Goal: Transaction & Acquisition: Purchase product/service

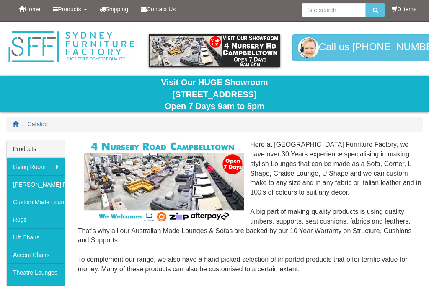
scroll to position [2, 0]
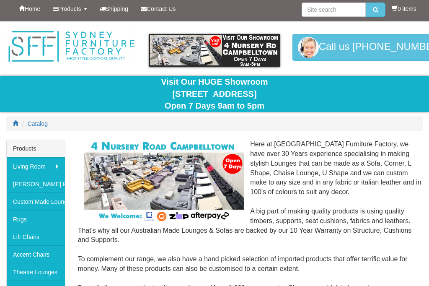
click at [26, 237] on link "Lift Chairs" at bounding box center [36, 236] width 58 height 18
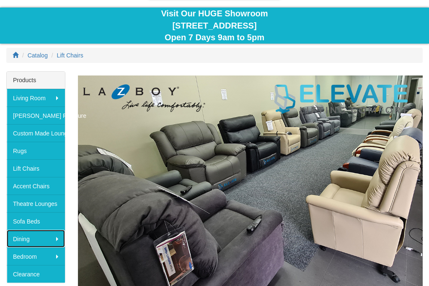
scroll to position [70, 0]
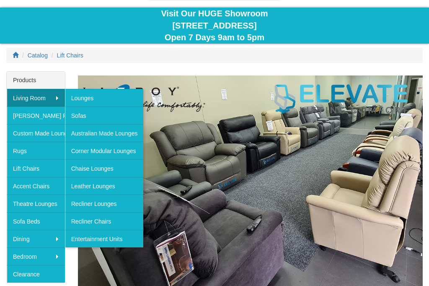
click at [32, 42] on div "Visit Our HUGE Showroom 4 Nursery Rd Campbelltown Open 7 Days 9am to 5pm" at bounding box center [214, 26] width 416 height 36
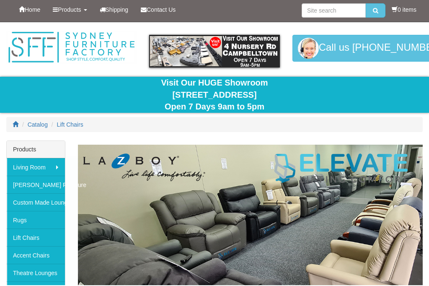
scroll to position [0, 0]
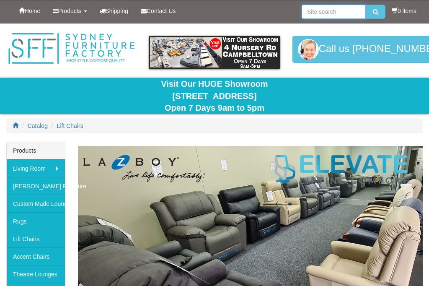
click at [329, 7] on input "search" at bounding box center [333, 12] width 64 height 14
type input "Bar stools"
click at [373, 12] on button "submit" at bounding box center [375, 12] width 20 height 14
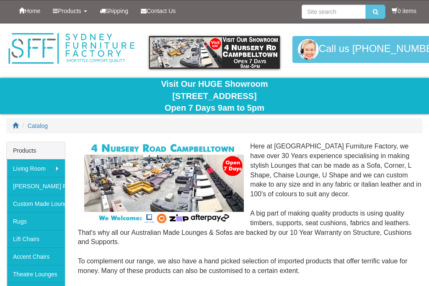
scroll to position [20, 0]
